Goal: Information Seeking & Learning: Learn about a topic

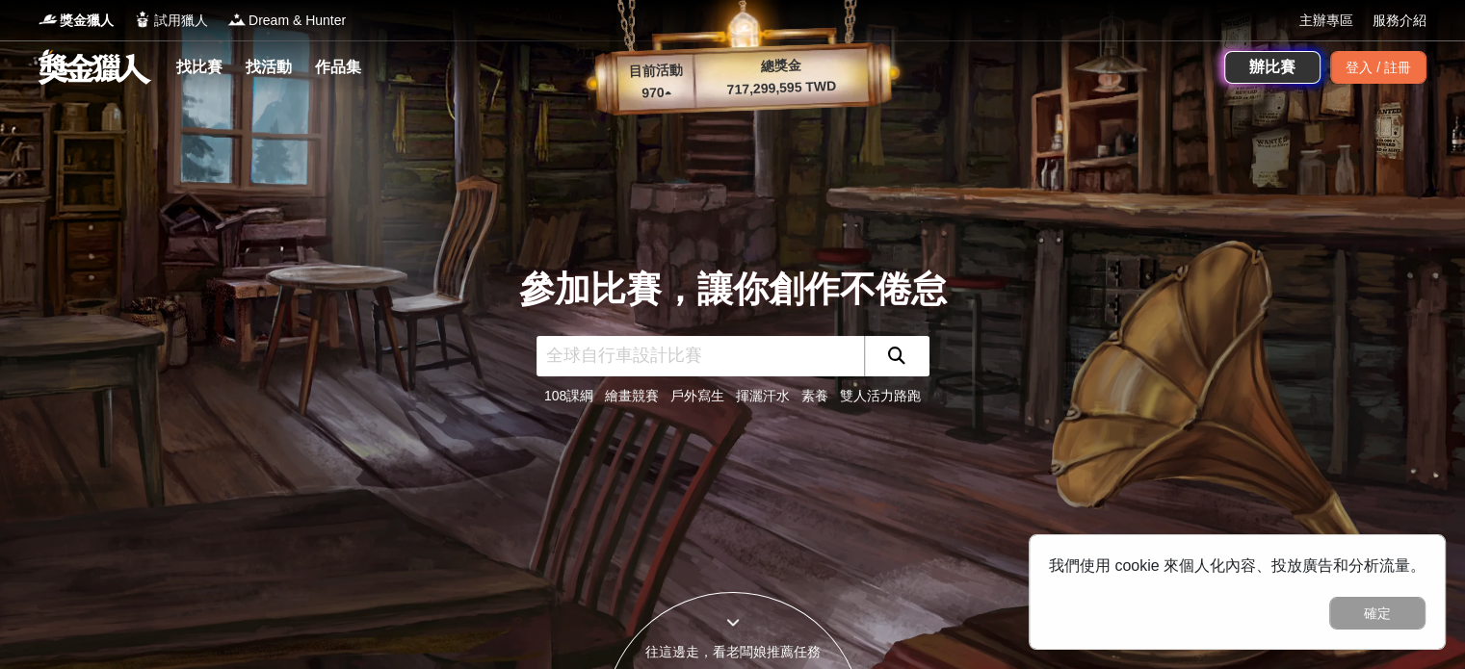
click at [659, 354] on input "text" at bounding box center [699, 356] width 327 height 40
type input "原"
type input "原住民兒童繪畫"
click at [1354, 604] on button "確定" at bounding box center [1377, 613] width 96 height 33
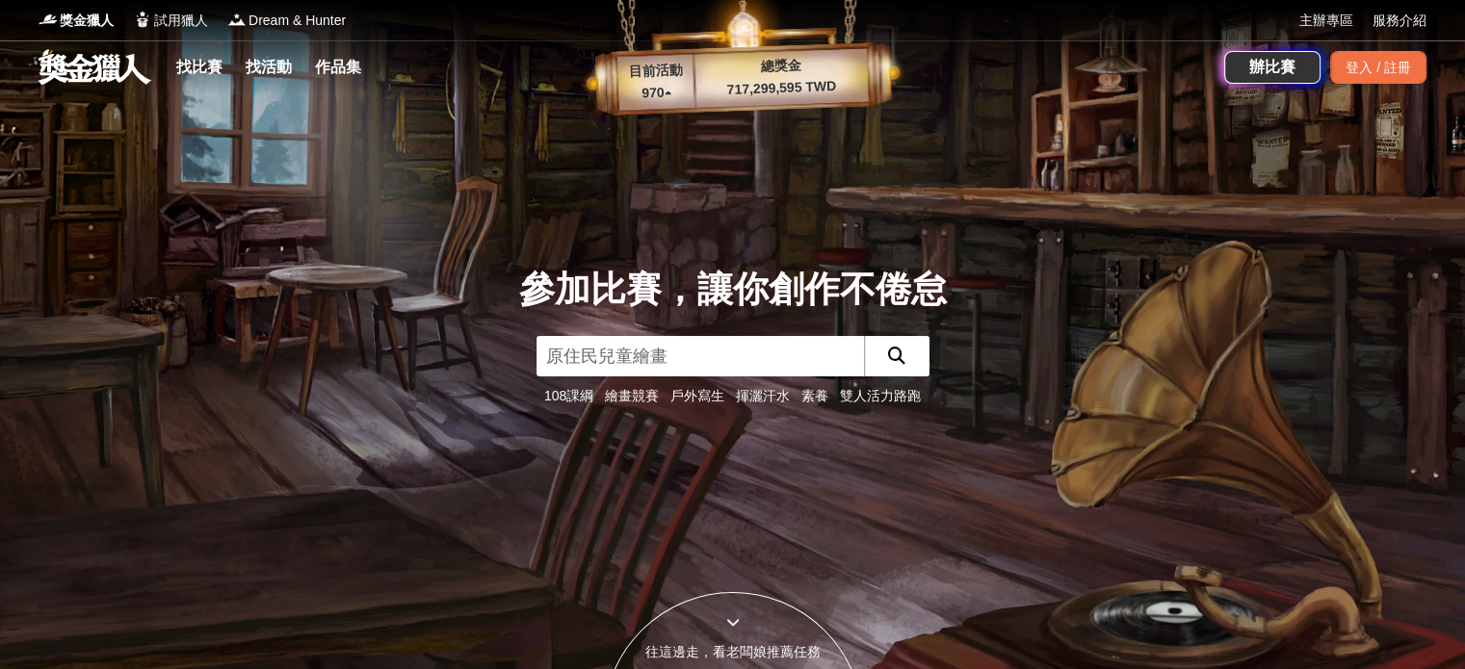
click at [890, 360] on icon "submit" at bounding box center [896, 355] width 17 height 17
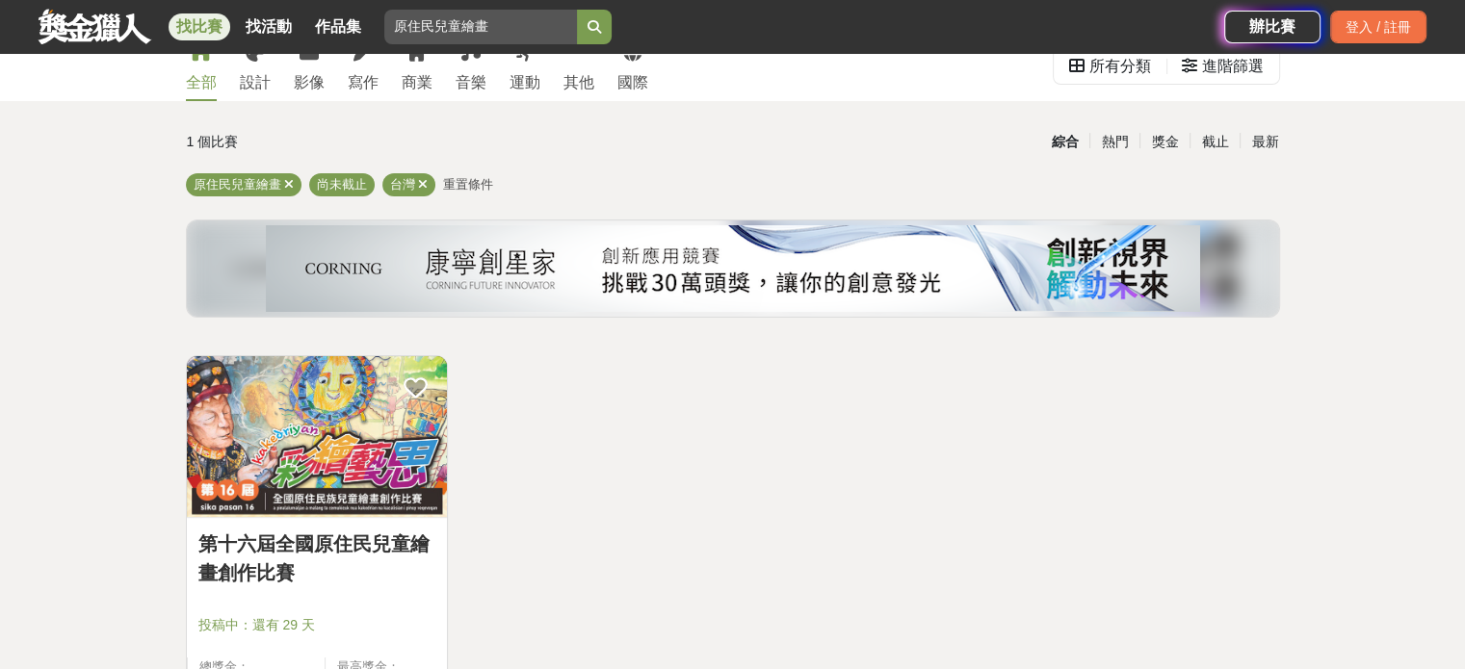
scroll to position [193, 0]
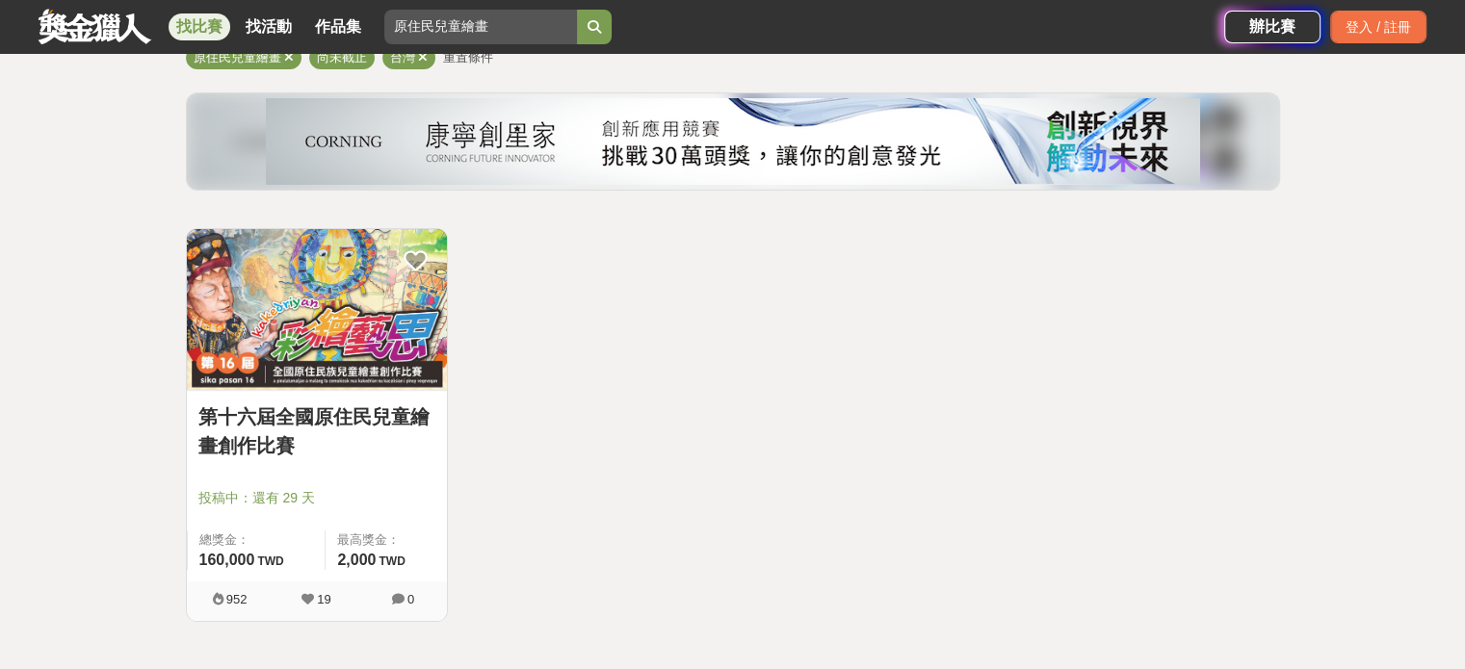
click at [389, 365] on img at bounding box center [317, 309] width 260 height 161
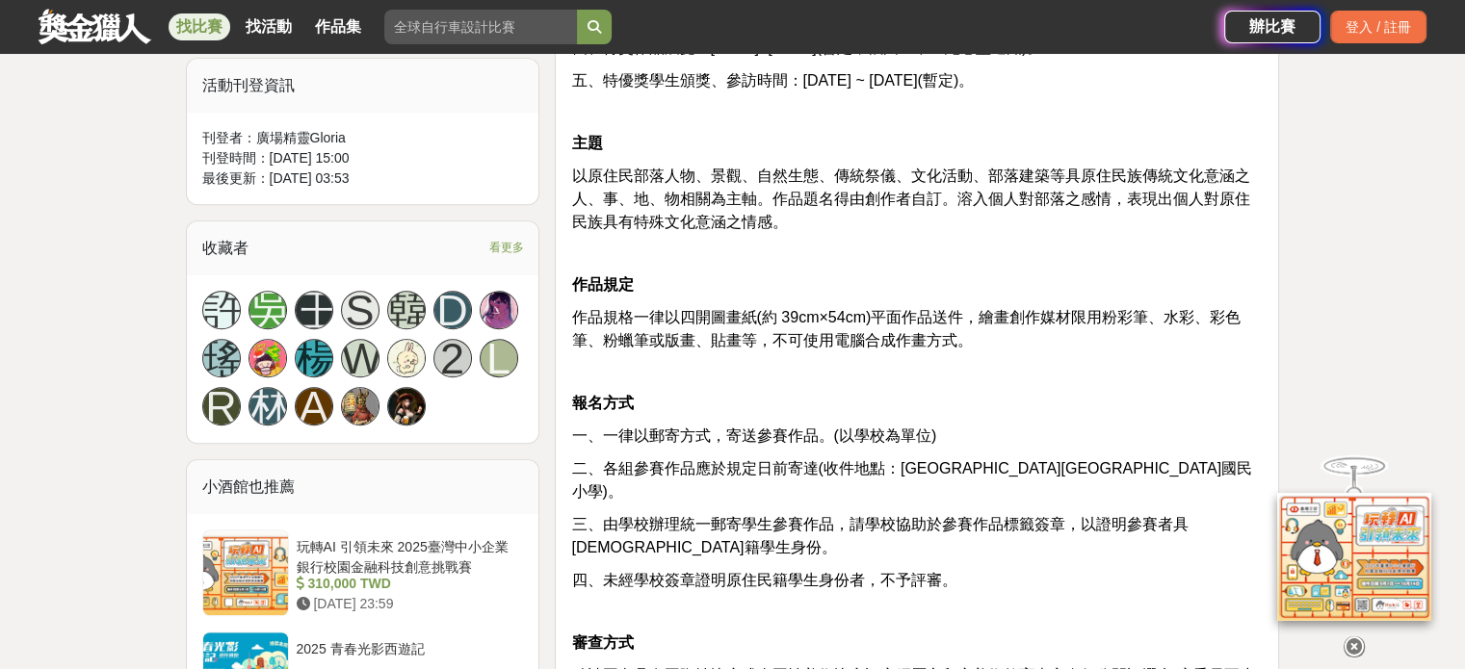
scroll to position [867, 0]
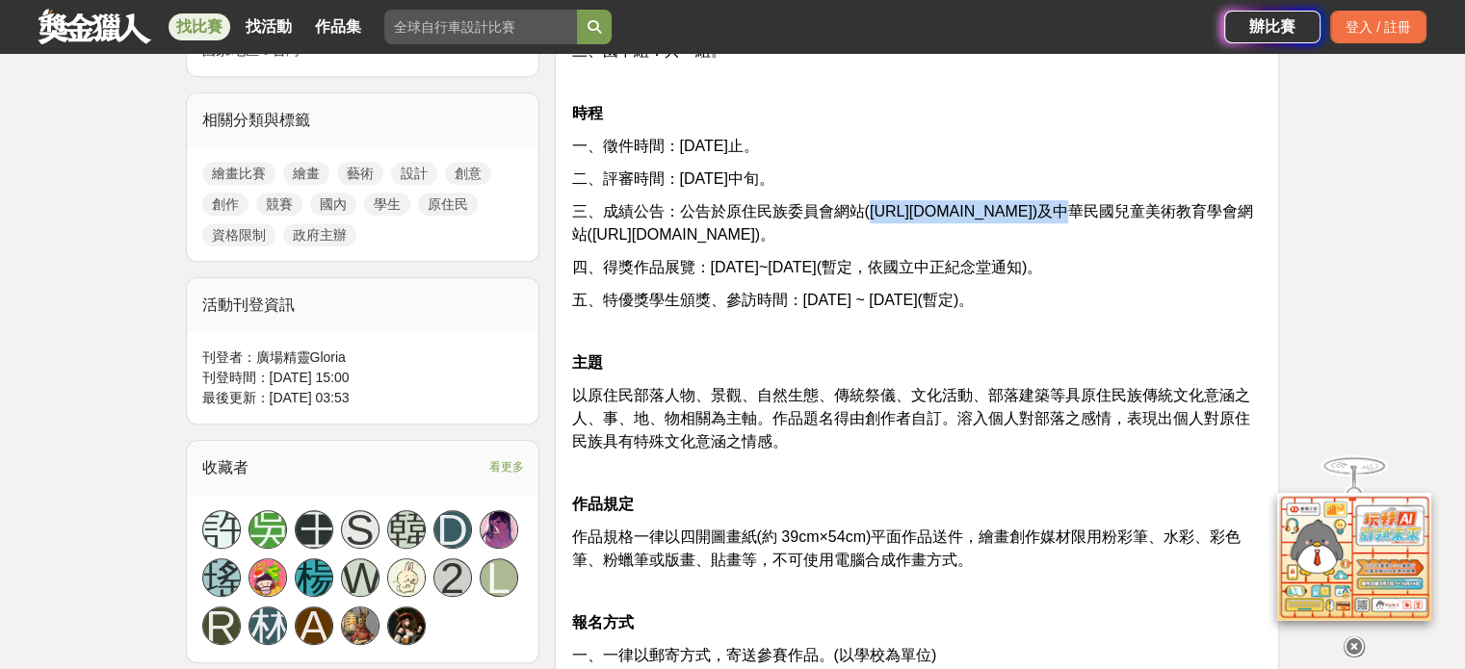
drag, startPoint x: 870, startPoint y: 211, endPoint x: 1027, endPoint y: 214, distance: 157.9
click at [1027, 214] on span "三、成績公告：公告於原住民族委員會網站([URL][DOMAIN_NAME])及中華民國兒童美術教育學會網站([URL][DOMAIN_NAME])。" at bounding box center [912, 222] width 682 height 39
drag, startPoint x: 589, startPoint y: 237, endPoint x: 786, endPoint y: 241, distance: 196.5
click at [786, 241] on span "三、成績公告：公告於原住民族委員會網站([URL][DOMAIN_NAME])及中華民國兒童美術教育學會網站([URL][DOMAIN_NAME])。" at bounding box center [912, 222] width 682 height 39
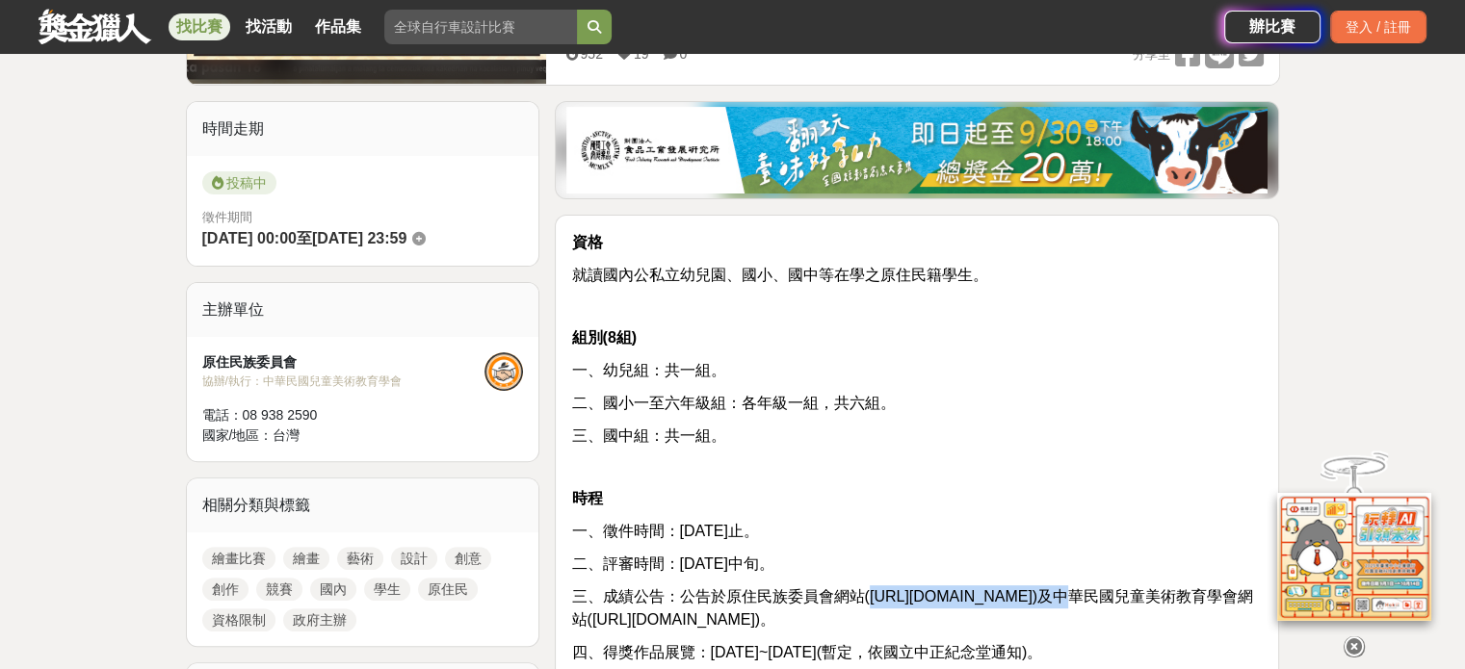
scroll to position [481, 0]
